Goal: Transaction & Acquisition: Obtain resource

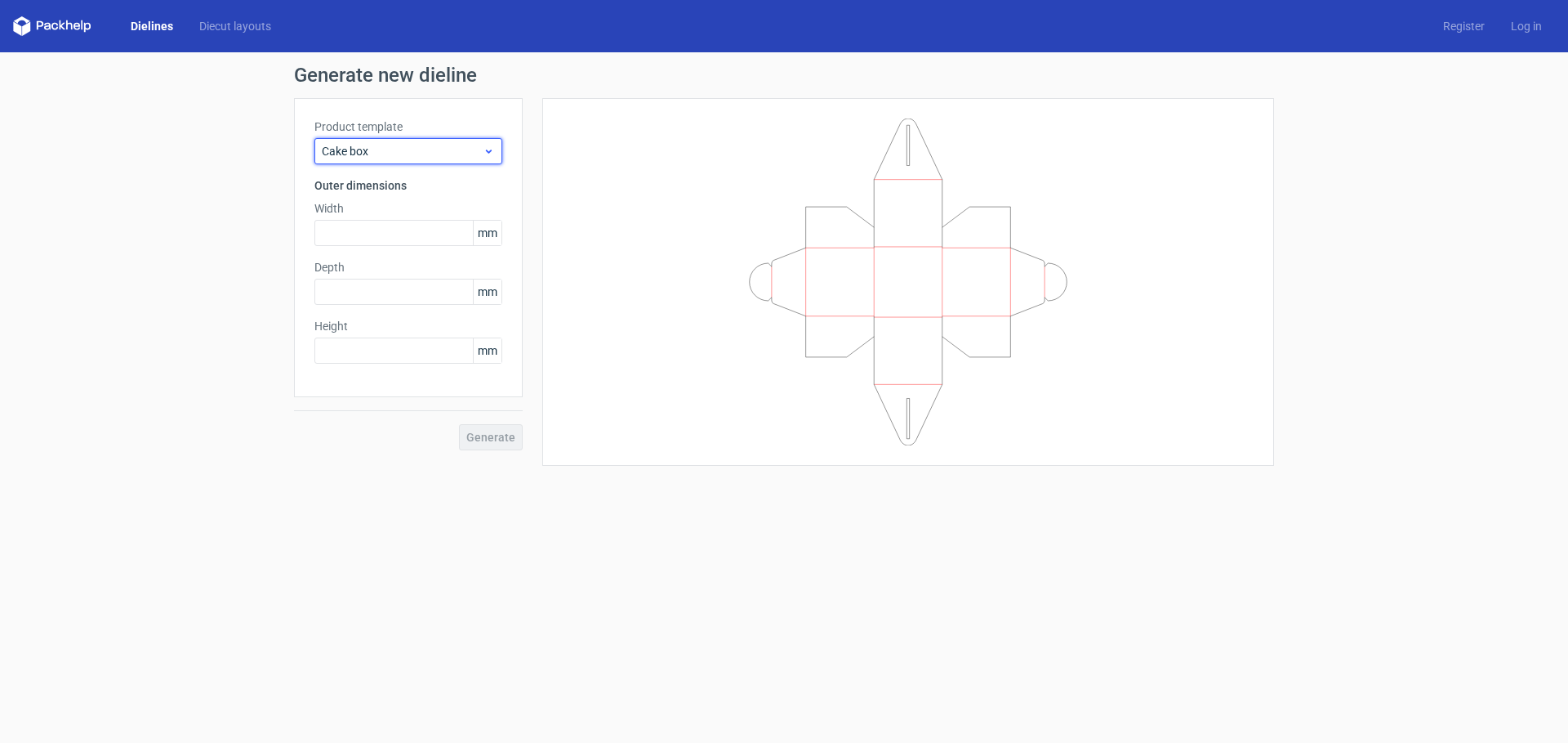
click at [415, 161] on div "Cake box" at bounding box center [408, 151] width 188 height 26
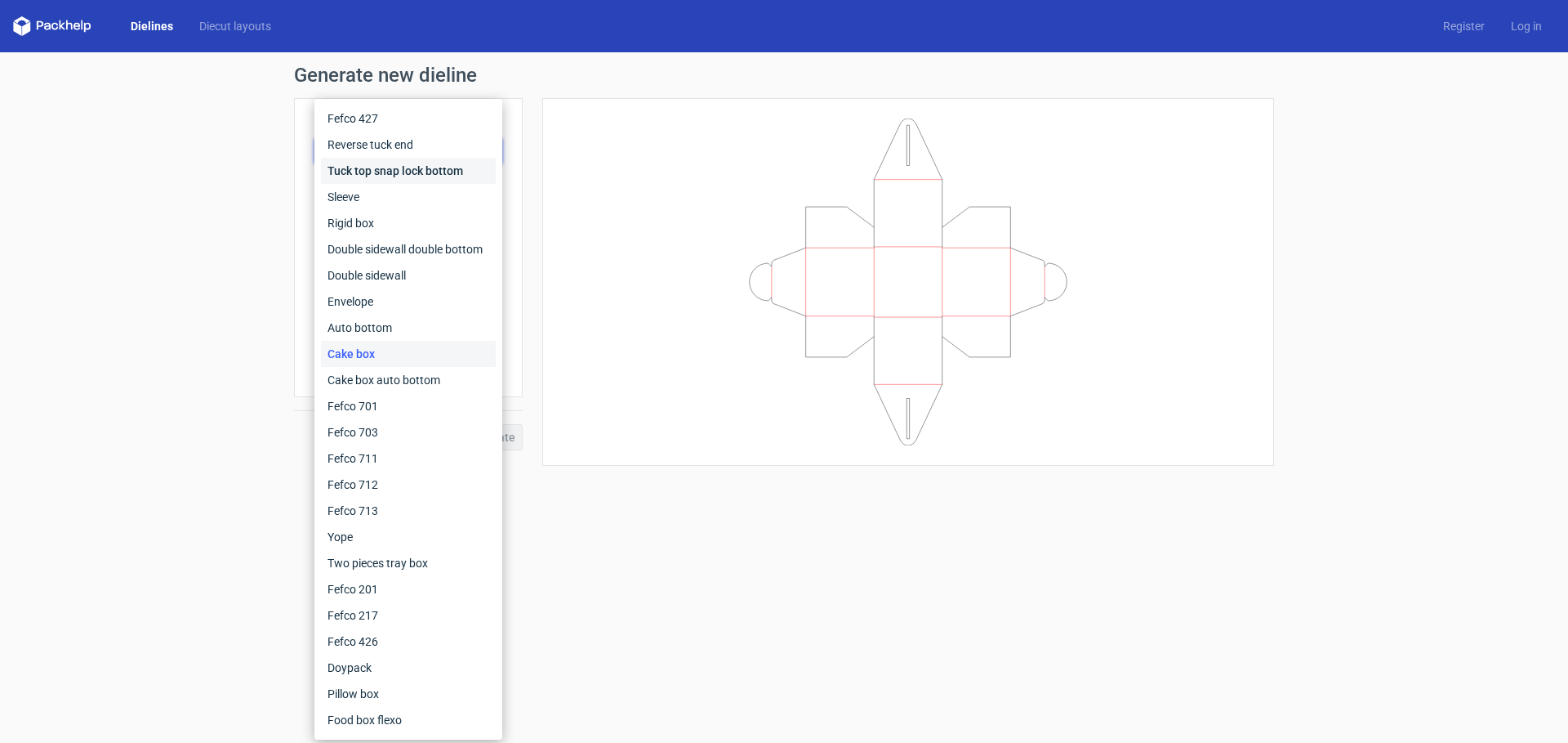
click at [401, 172] on div "Tuck top snap lock bottom" at bounding box center [408, 170] width 175 height 26
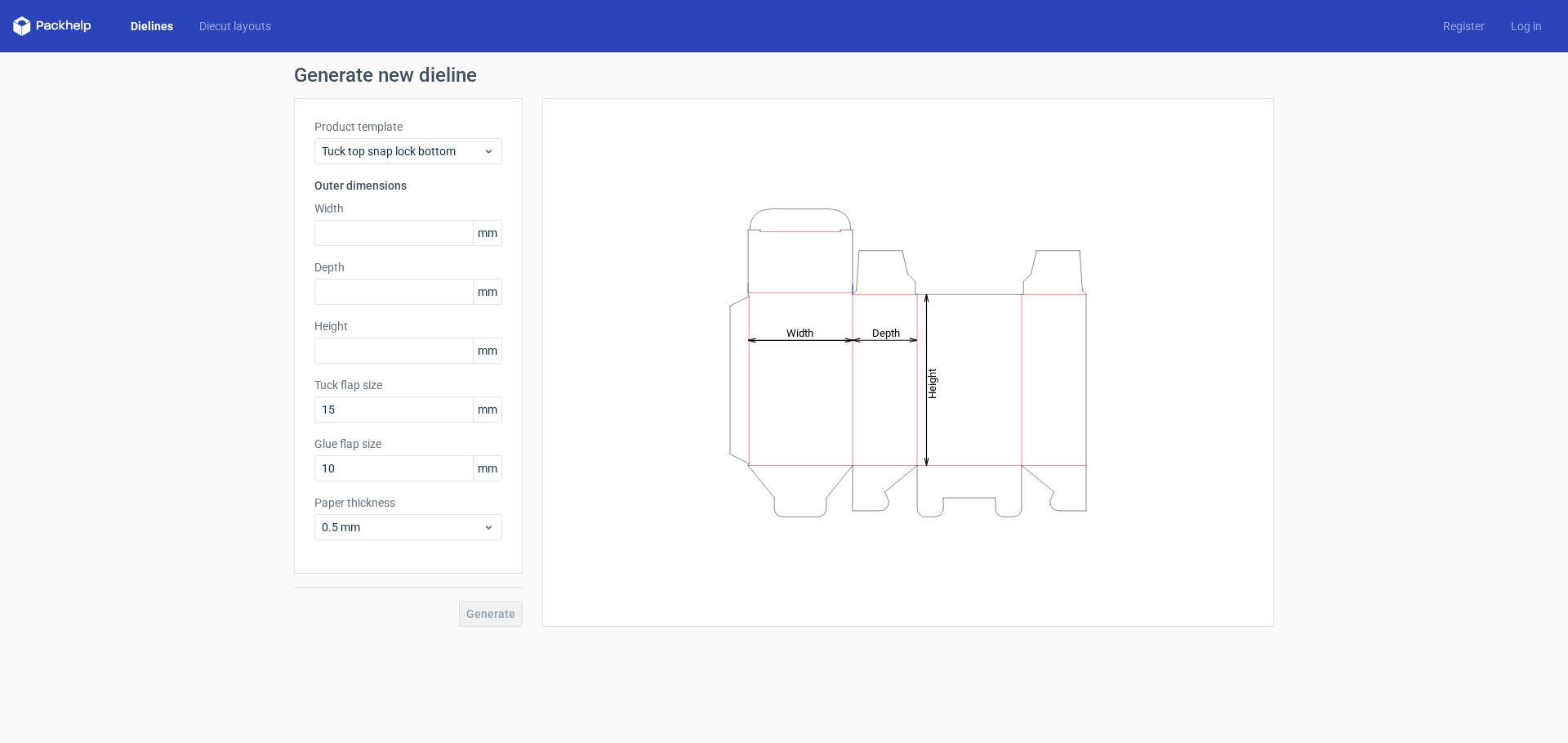
click at [485, 234] on span "mm" at bounding box center [486, 233] width 28 height 25
click at [486, 234] on span "mm" at bounding box center [486, 233] width 28 height 25
click at [349, 226] on input "text" at bounding box center [408, 233] width 188 height 26
click at [393, 285] on input "text" at bounding box center [408, 291] width 188 height 26
click at [345, 286] on input "text" at bounding box center [408, 291] width 188 height 26
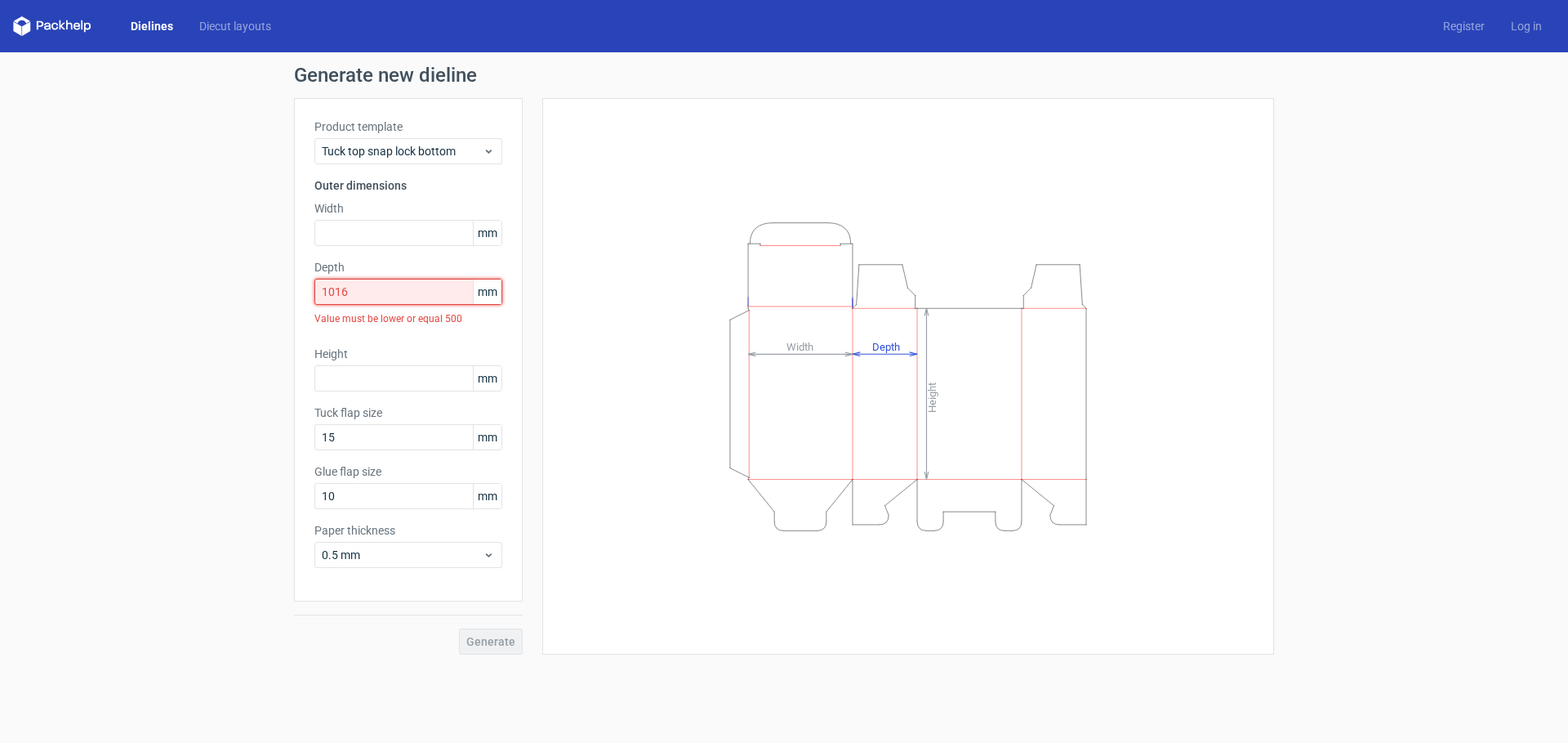
drag, startPoint x: 345, startPoint y: 286, endPoint x: 279, endPoint y: 296, distance: 66.8
click at [279, 296] on div "Generate new dieline Product template Tuck top snap lock bottom Outer dimension…" at bounding box center [784, 360] width 1568 height 616
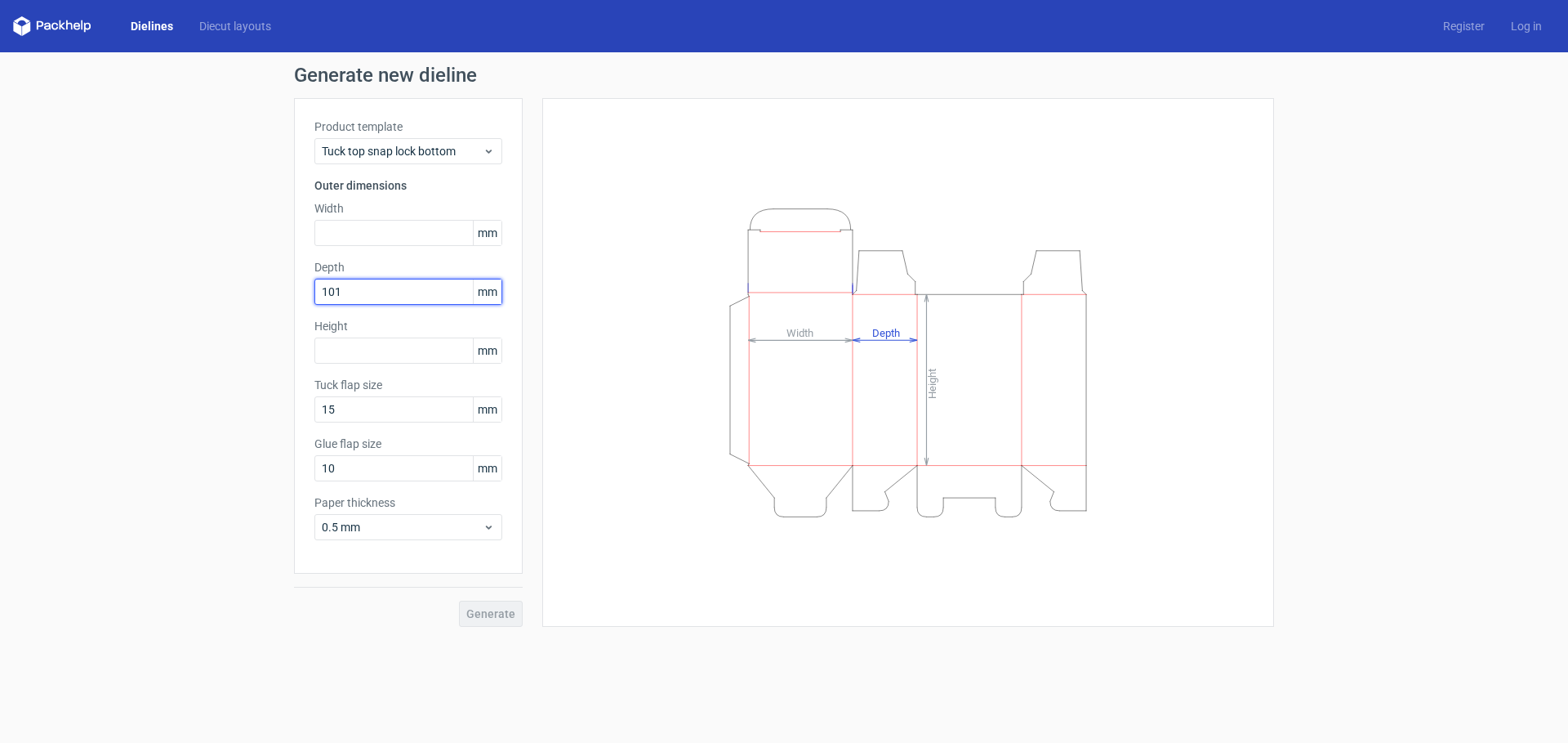
type input "101"
click at [345, 236] on input "text" at bounding box center [408, 233] width 188 height 26
click at [355, 240] on input "text" at bounding box center [408, 233] width 188 height 26
type input "355"
click at [334, 352] on input "text" at bounding box center [408, 350] width 188 height 26
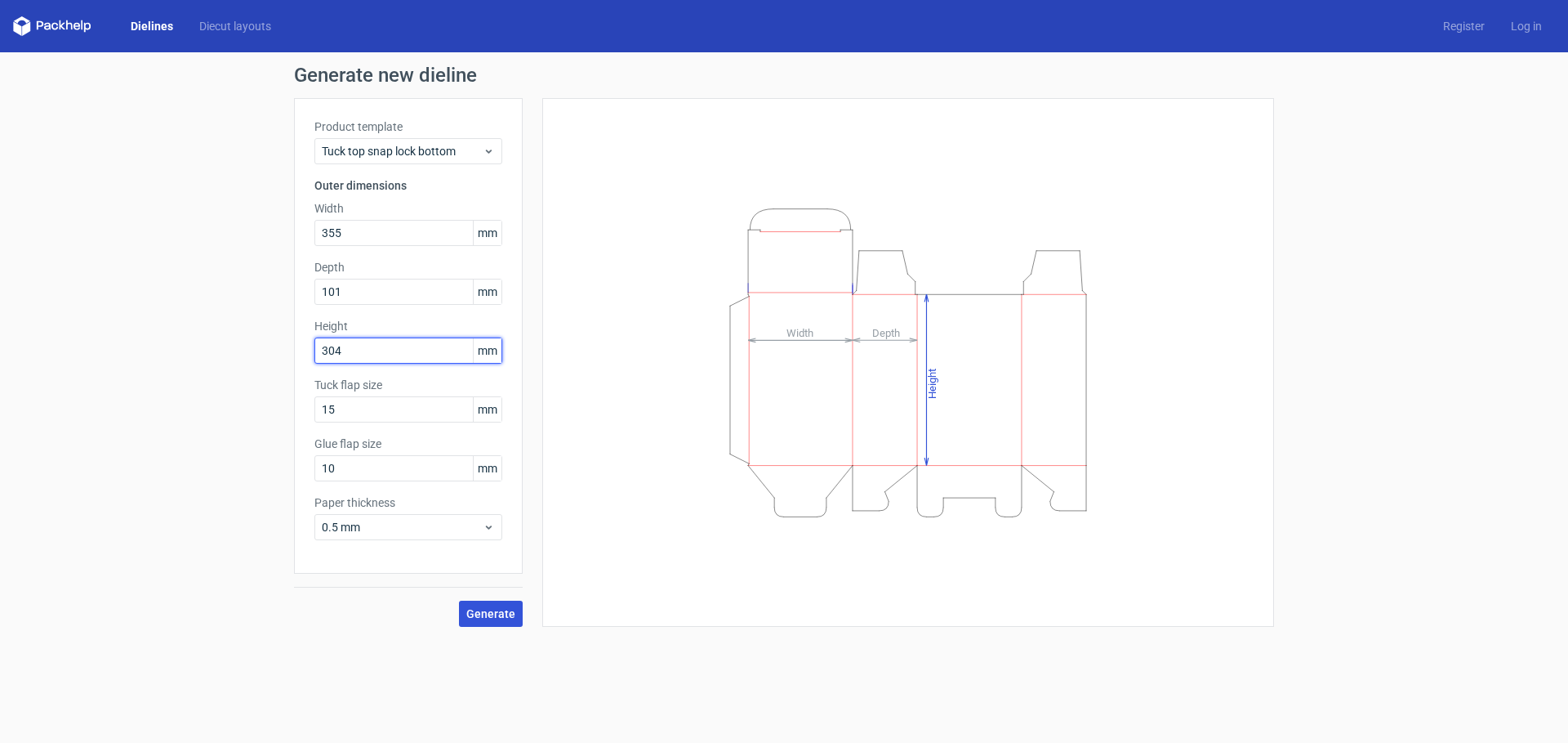
type input "304"
click at [495, 607] on button "Generate" at bounding box center [491, 613] width 64 height 26
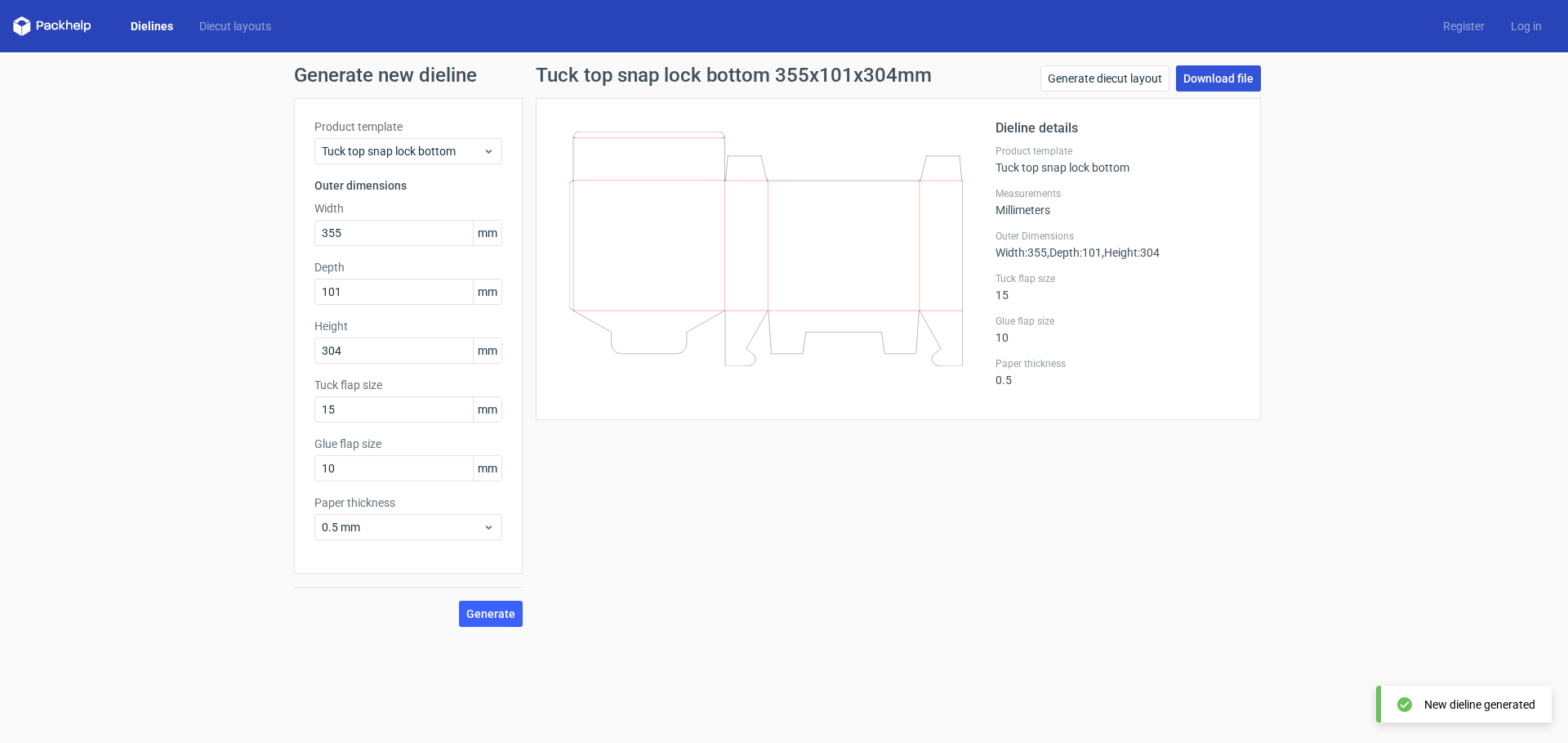
click at [1208, 85] on link "Download file" at bounding box center [1218, 78] width 85 height 26
